Goal: Find specific page/section: Find specific page/section

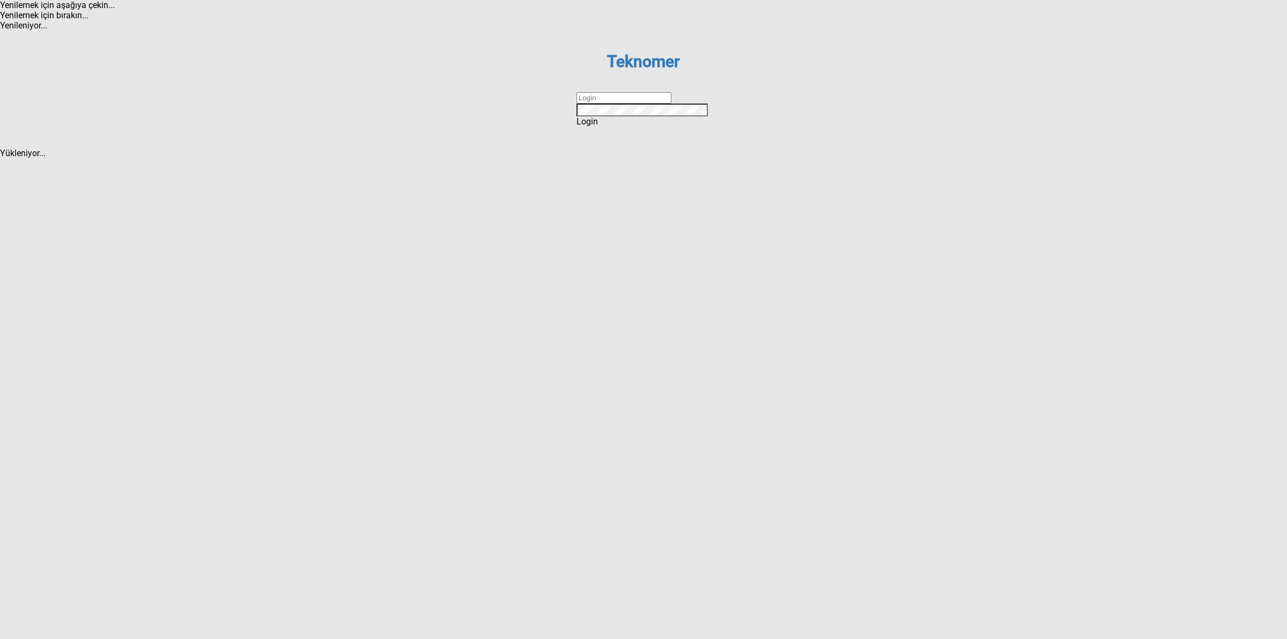
click at [605, 103] on dx-text-box at bounding box center [643, 97] width 134 height 11
click at [618, 103] on input "text" at bounding box center [623, 97] width 95 height 11
type input "DİZEM"
click at [598, 127] on span "Login" at bounding box center [586, 121] width 21 height 10
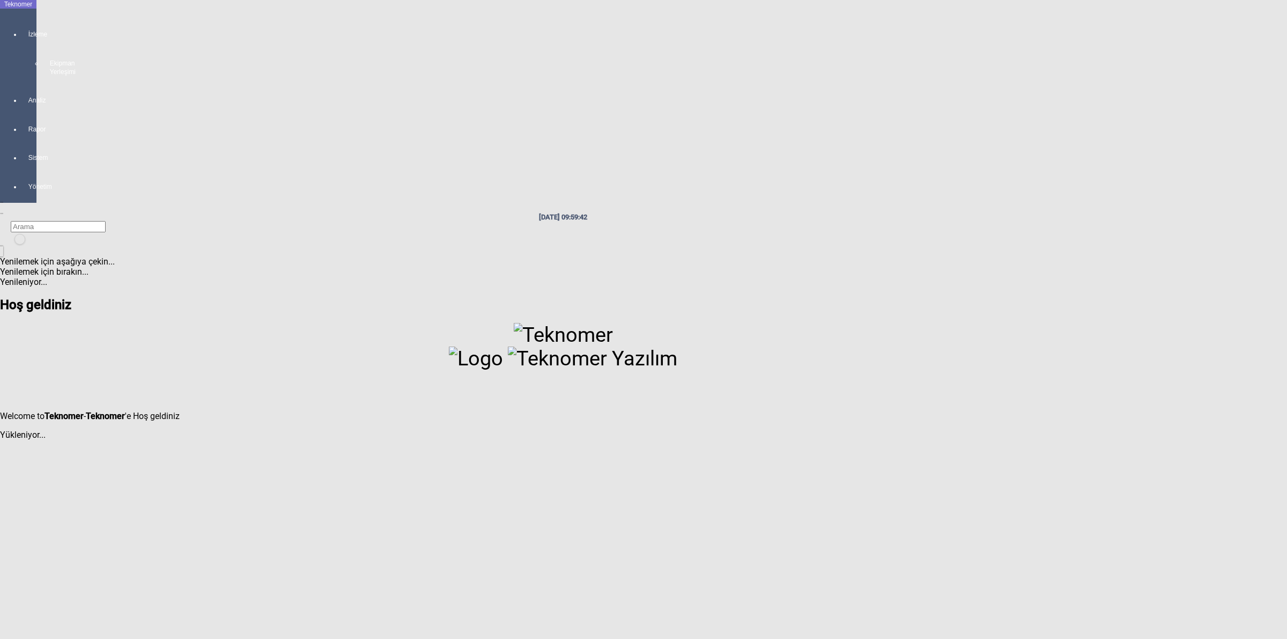
click at [21, 81] on div at bounding box center [28, 81] width 15 height 0
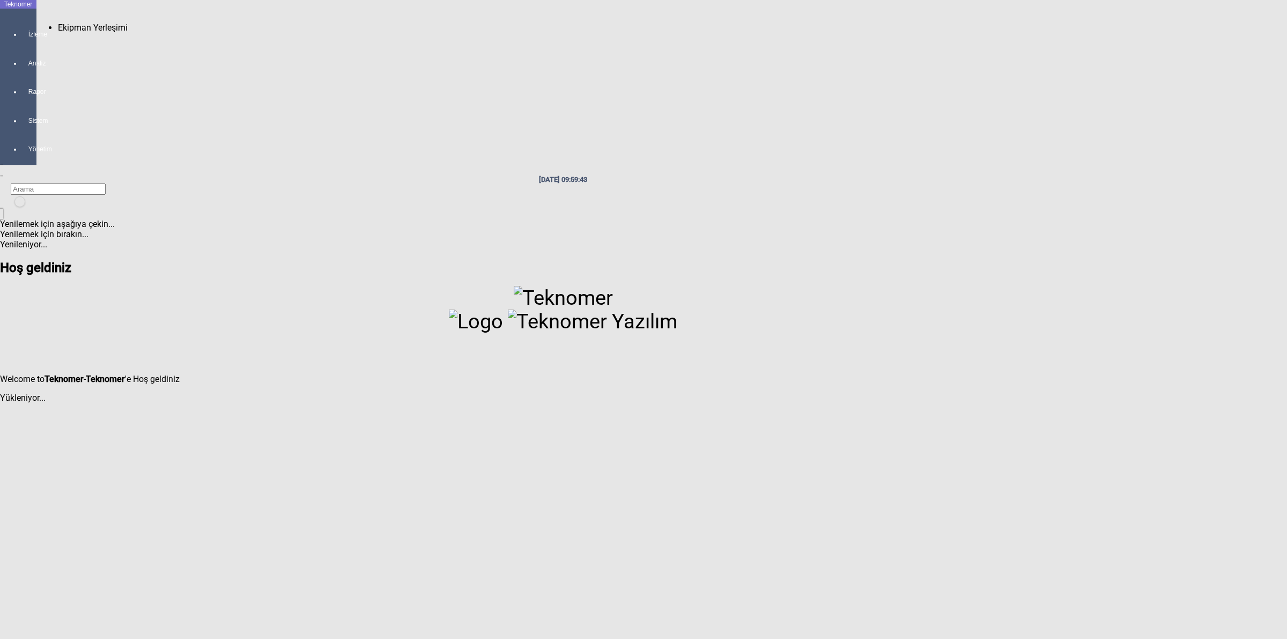
click at [72, 23] on span "Ekipman Yerleşimi" at bounding box center [93, 28] width 70 height 10
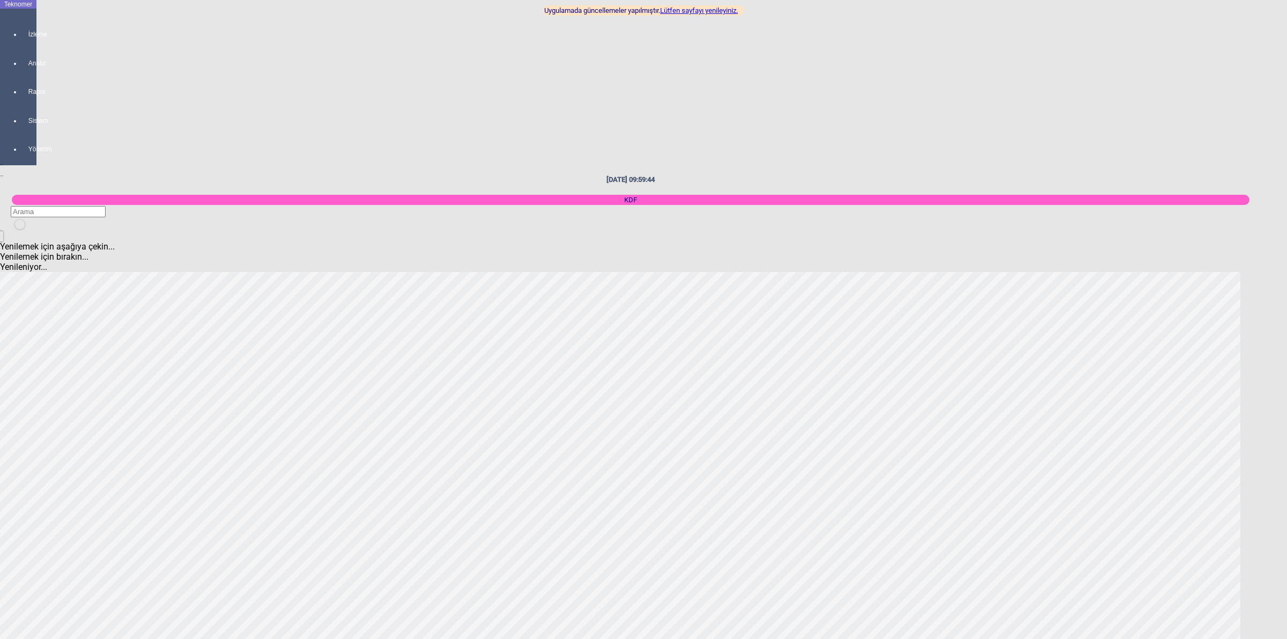
click at [720, 11] on link "Lütfen sayfayı yenileyiniz." at bounding box center [699, 10] width 78 height 8
